Goal: Task Accomplishment & Management: Use online tool/utility

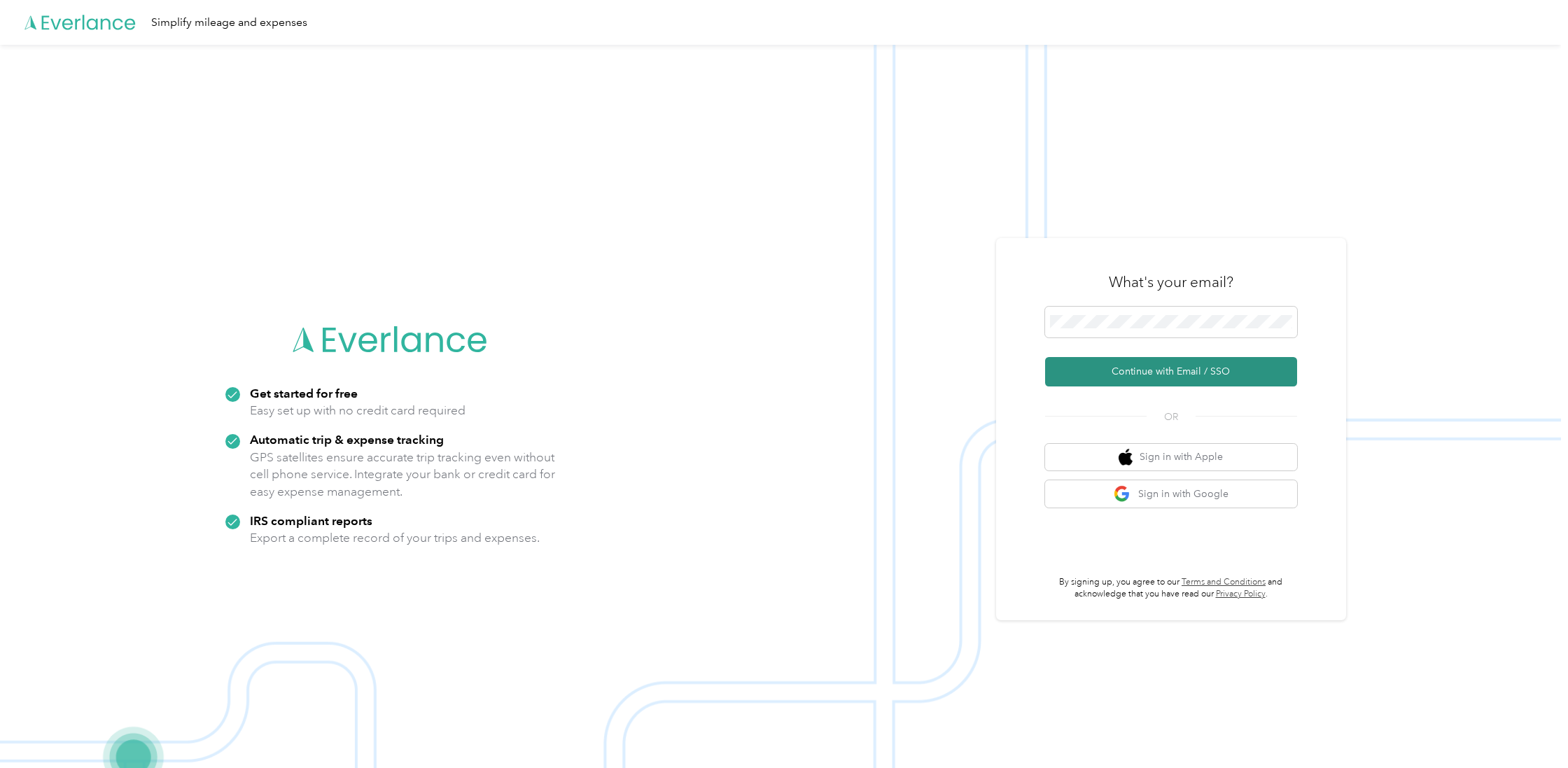
click at [1143, 369] on button "Continue with Email / SSO" at bounding box center [1171, 372] width 252 height 29
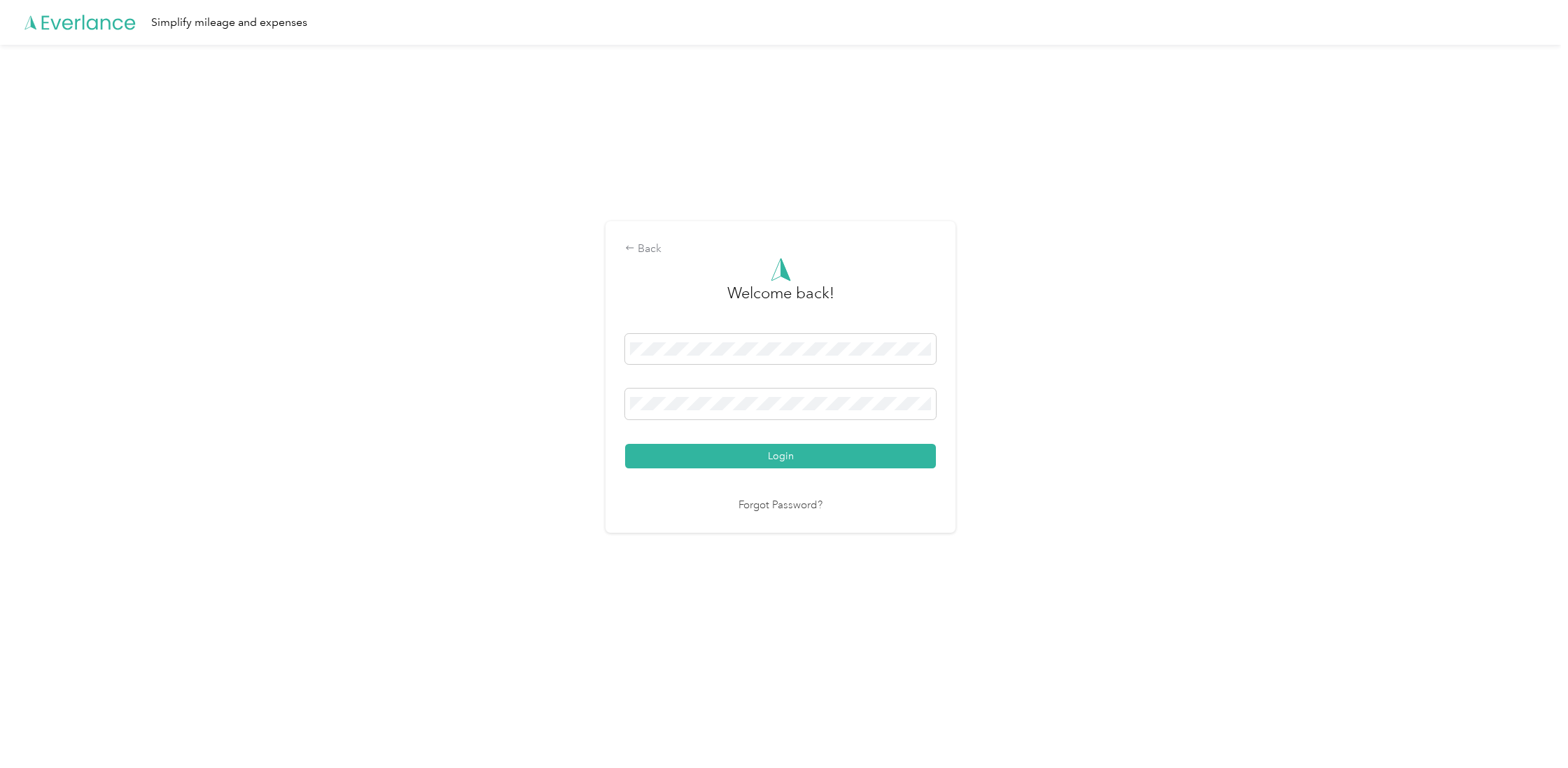
click at [784, 455] on button "Login" at bounding box center [780, 456] width 311 height 24
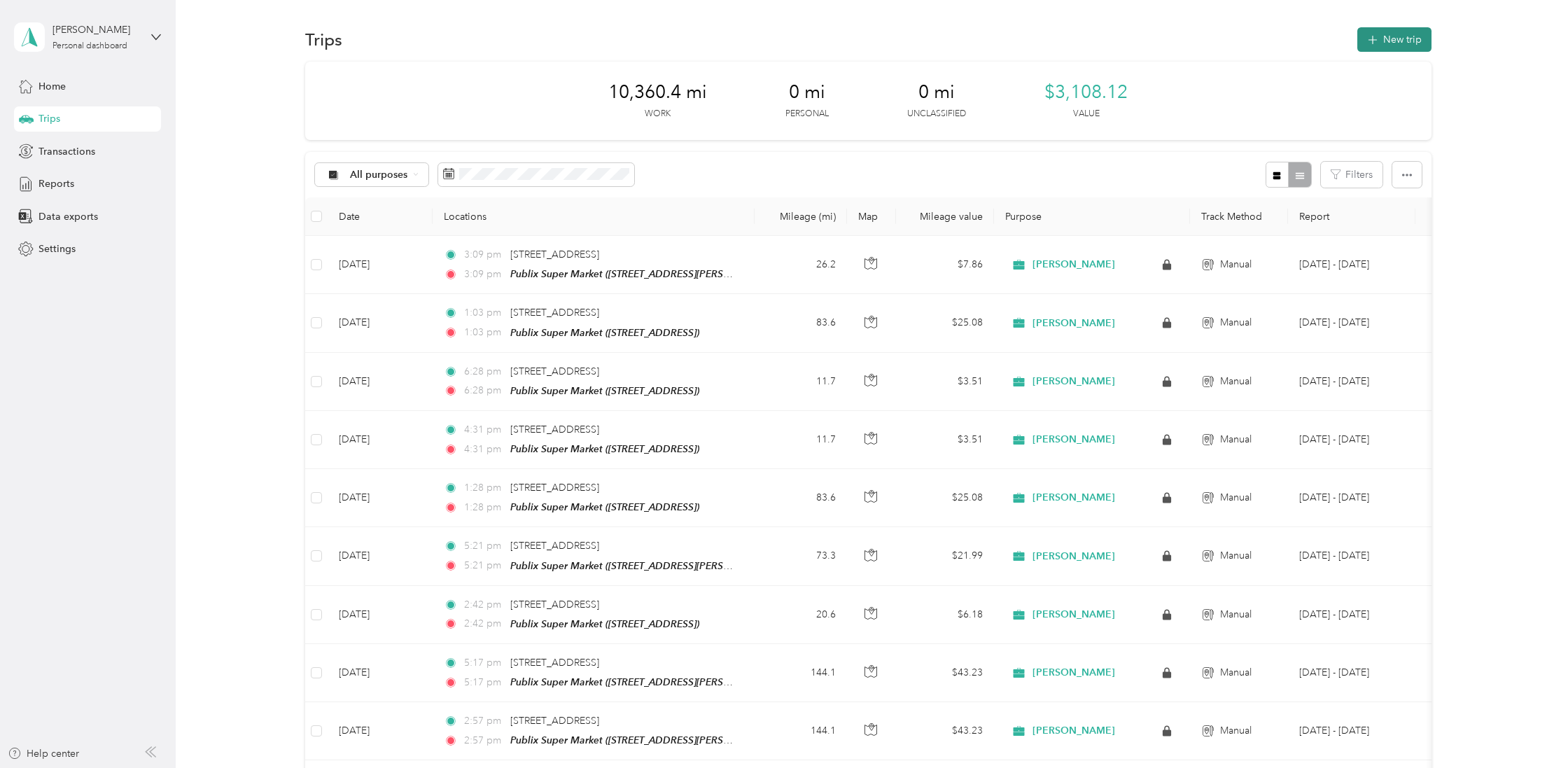
click at [1392, 31] on button "New trip" at bounding box center [1395, 40] width 74 height 24
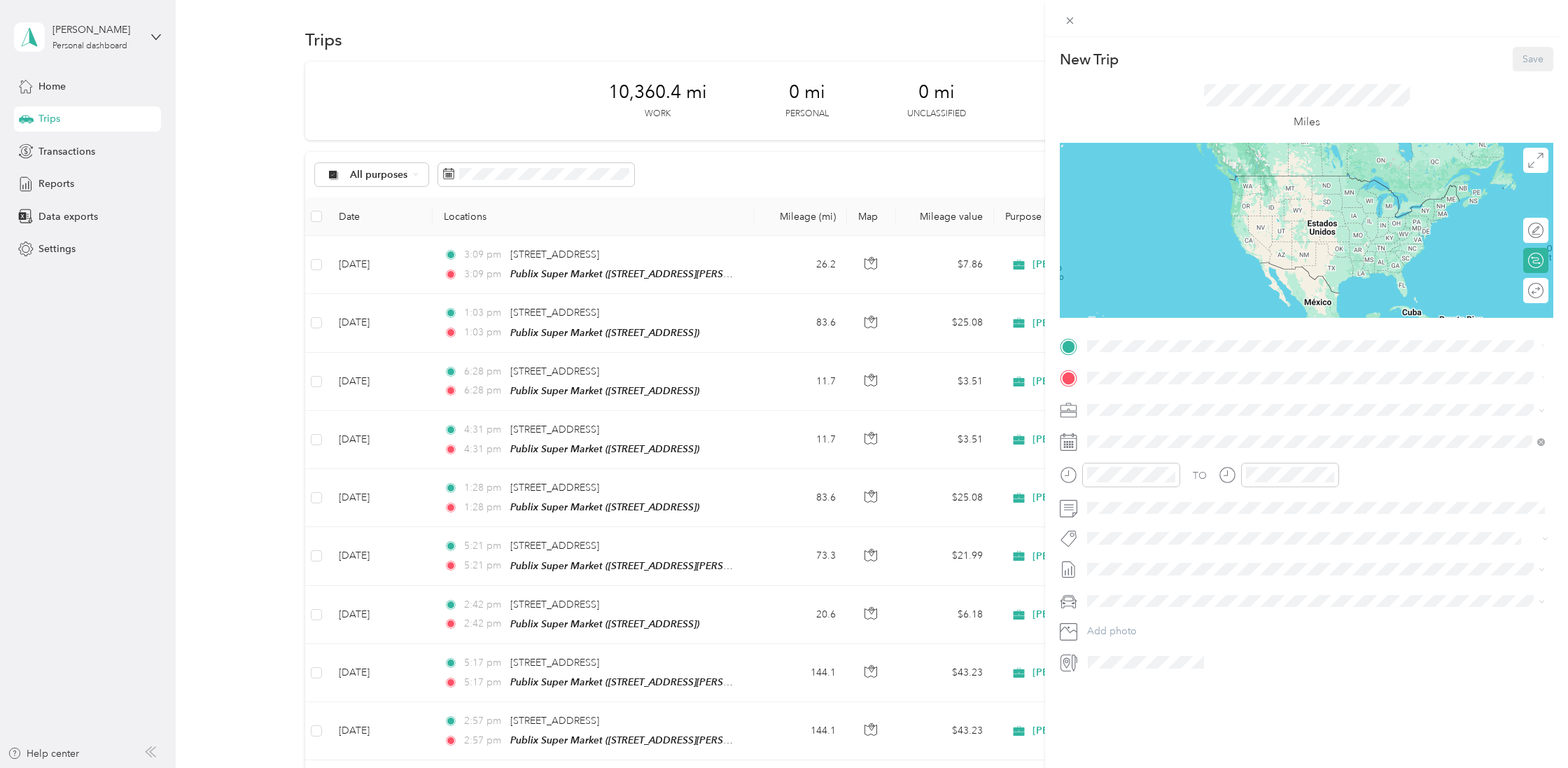
scroll to position [0, 1]
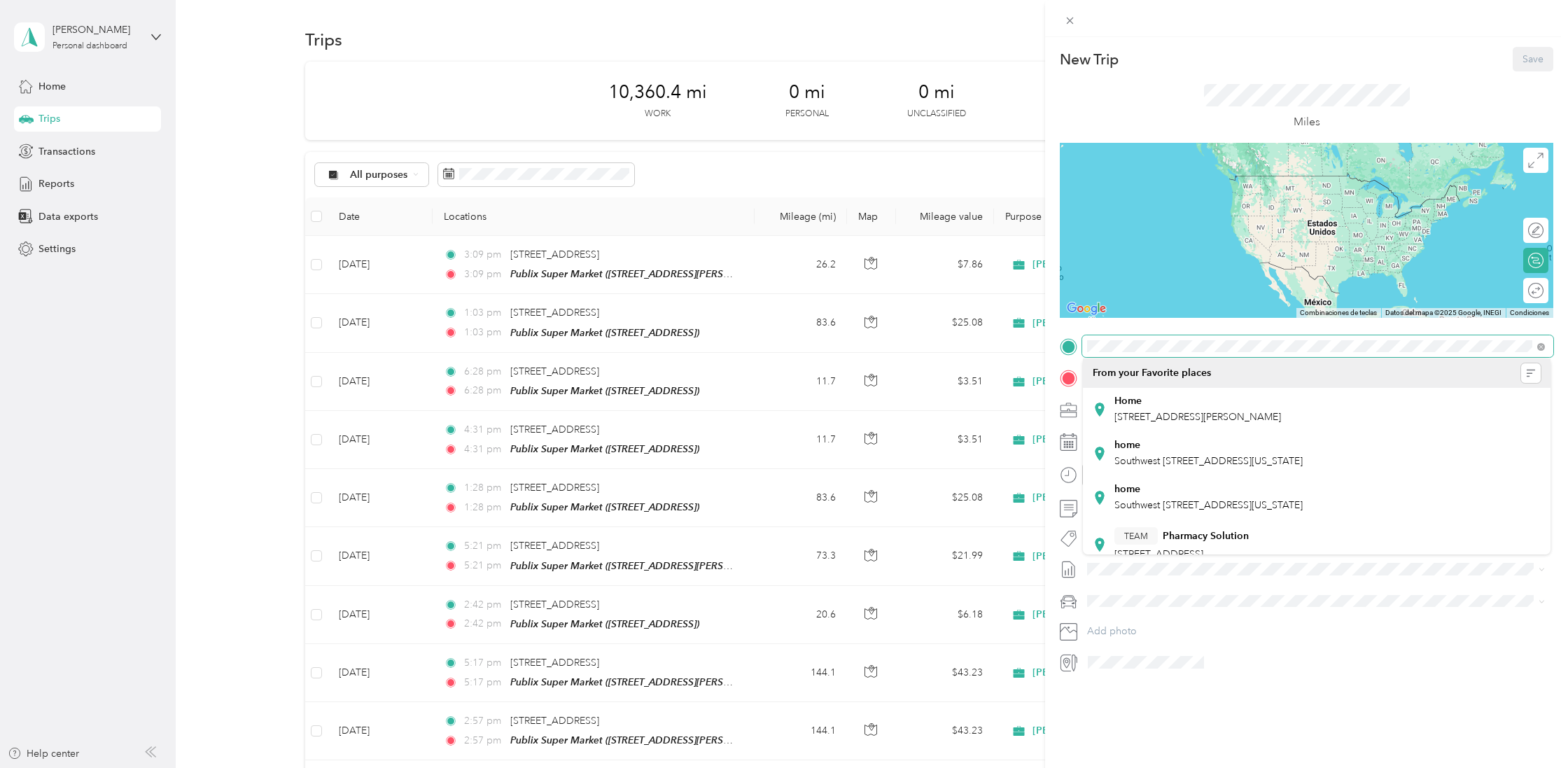
click at [1069, 347] on div at bounding box center [1307, 347] width 494 height 23
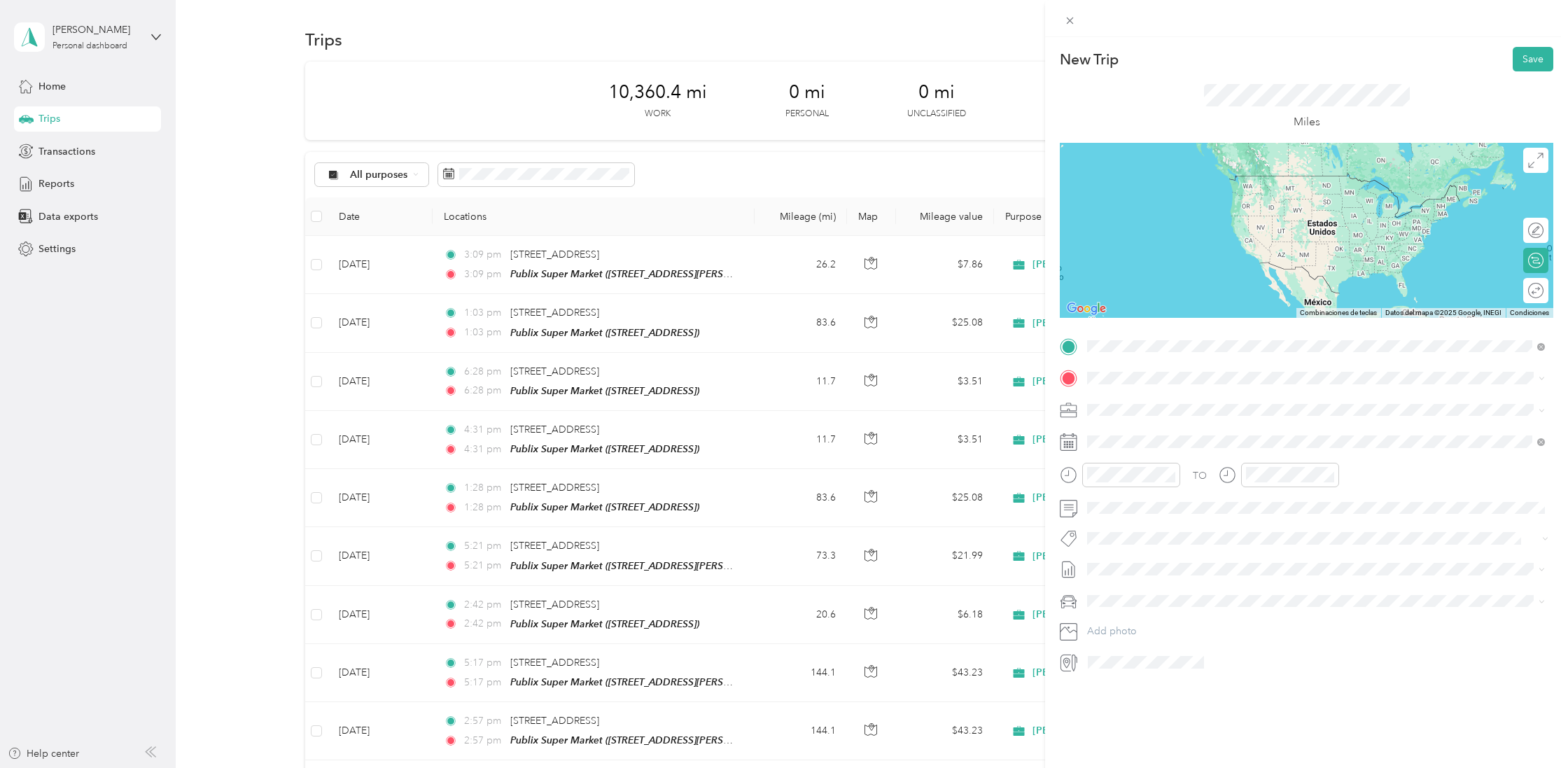
click at [1183, 402] on span "[STREET_ADDRESS][US_STATE]" at bounding box center [1184, 396] width 140 height 13
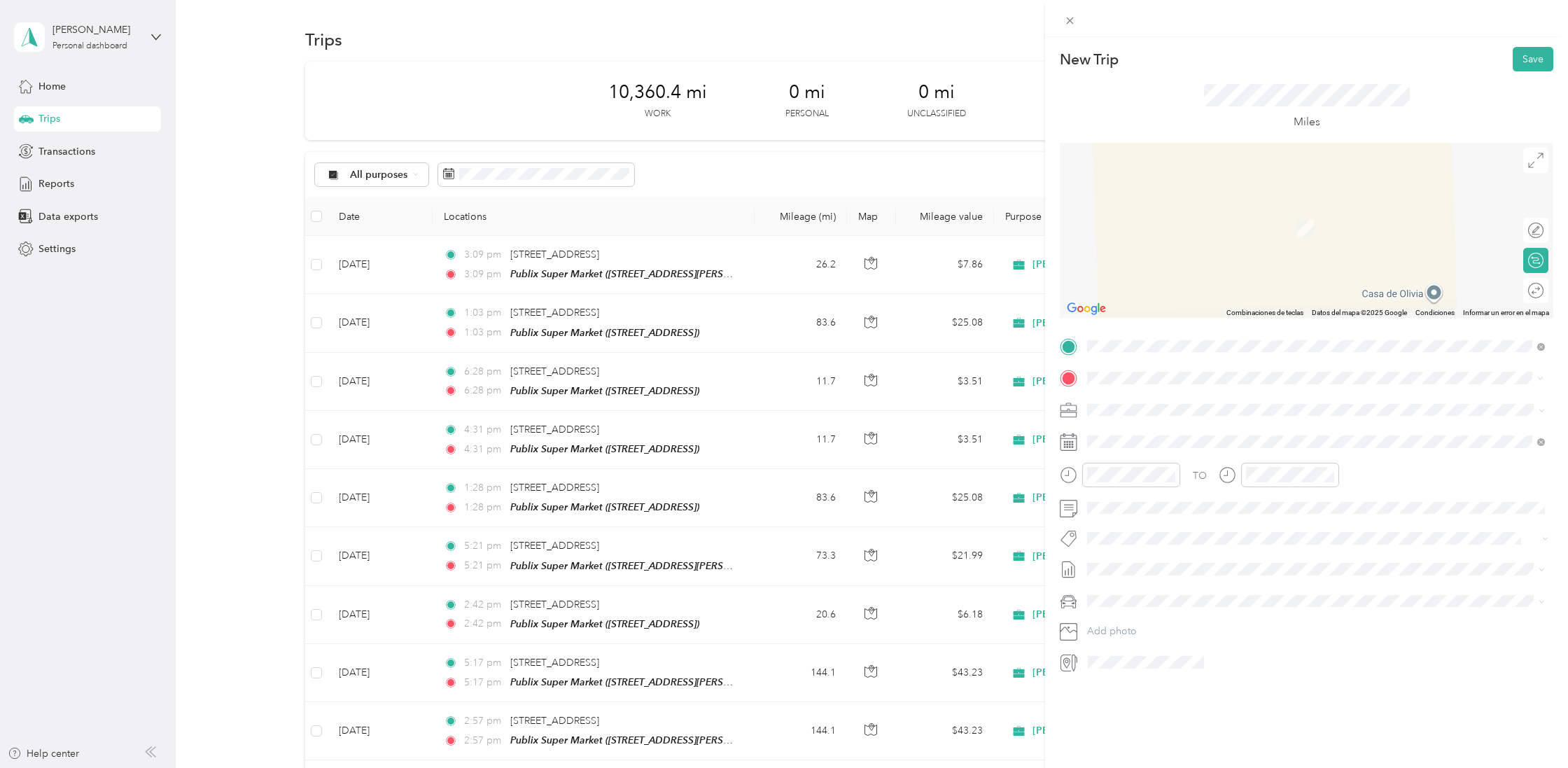
click at [1213, 432] on strong "Publix Super Market" at bounding box center [1208, 435] width 94 height 13
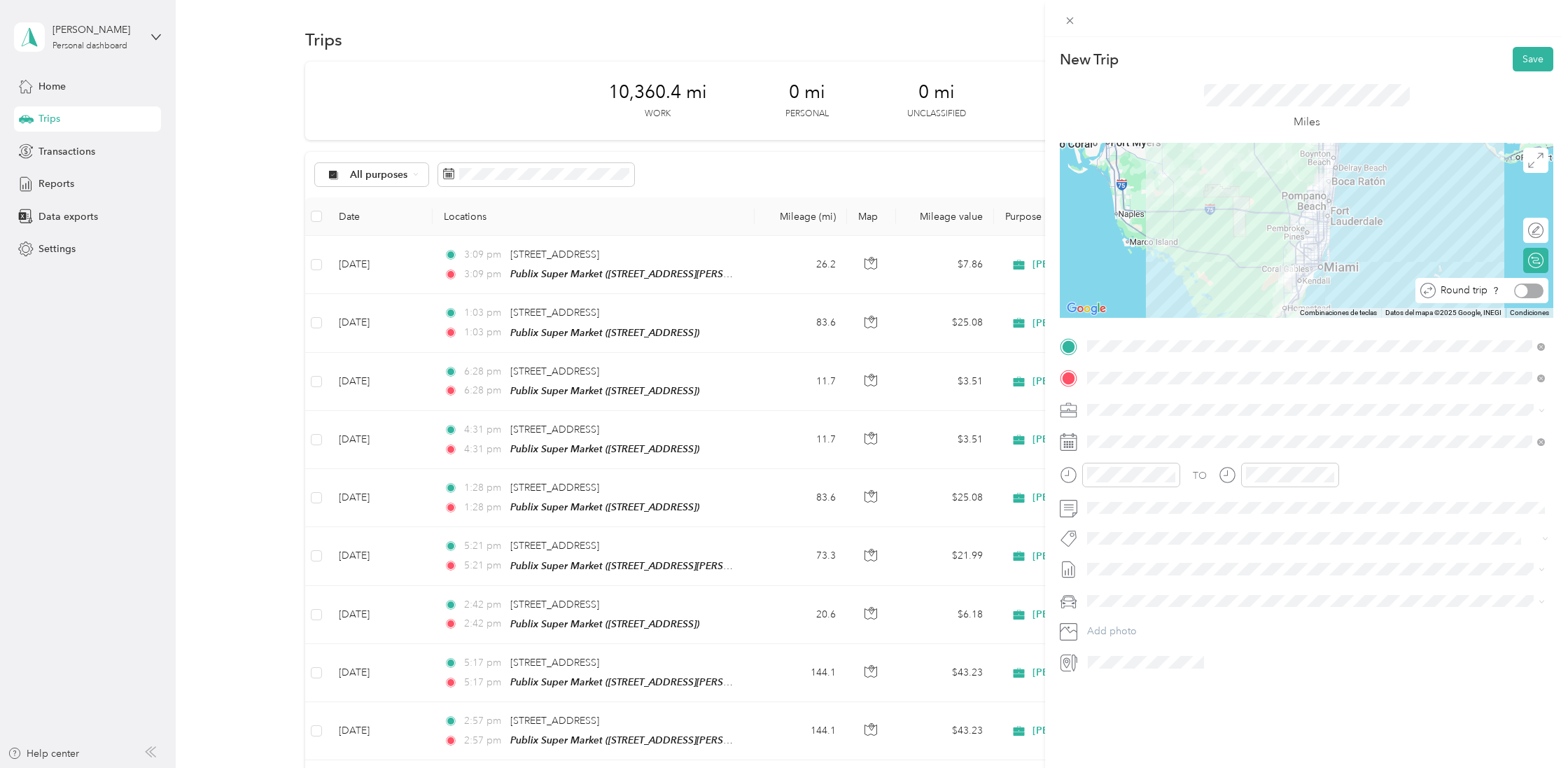
click at [1516, 289] on div at bounding box center [1522, 290] width 13 height 13
click at [1528, 57] on button "Save" at bounding box center [1533, 59] width 40 height 24
